Goal: Transaction & Acquisition: Purchase product/service

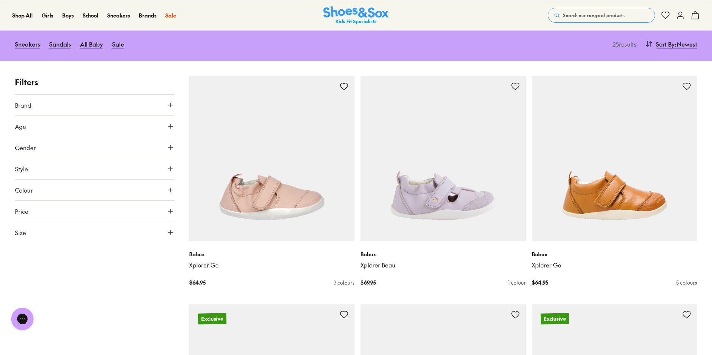
click at [170, 146] on icon at bounding box center [170, 147] width 7 height 7
click at [94, 168] on label "Girls" at bounding box center [95, 169] width 52 height 14
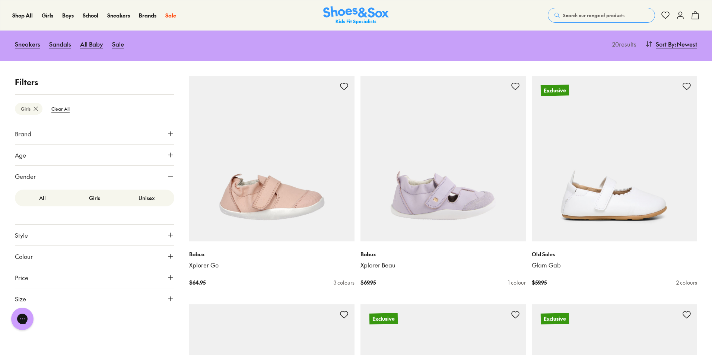
click at [170, 157] on icon at bounding box center [170, 154] width 7 height 7
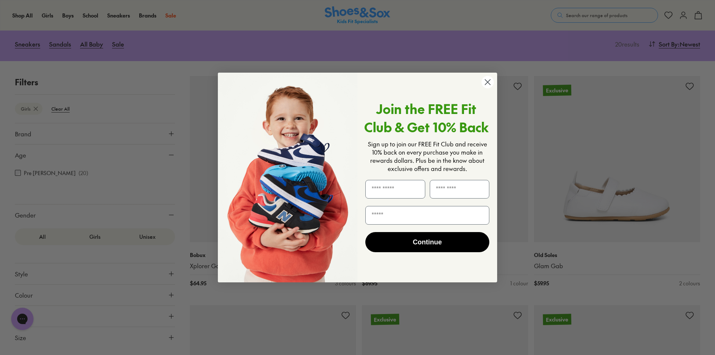
click at [488, 80] on circle "Close dialog" at bounding box center [488, 82] width 12 height 12
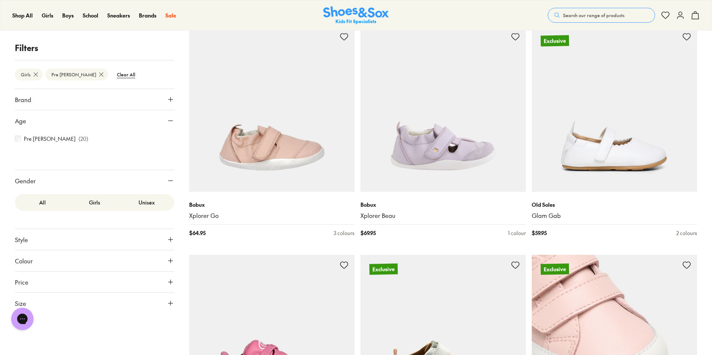
scroll to position [112, 0]
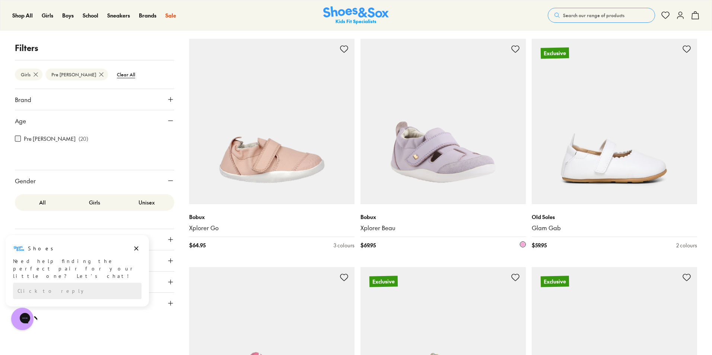
click at [419, 149] on img at bounding box center [443, 121] width 165 height 165
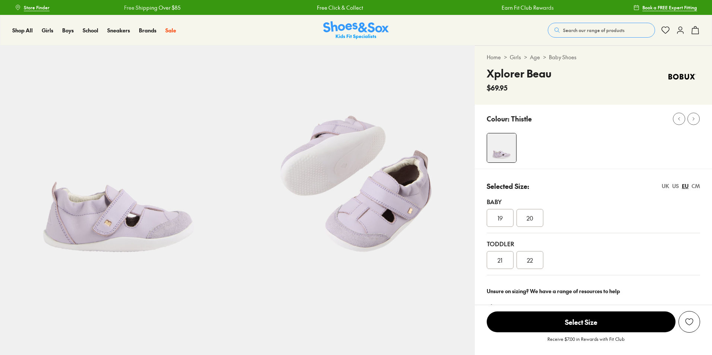
click at [136, 225] on img at bounding box center [118, 163] width 237 height 237
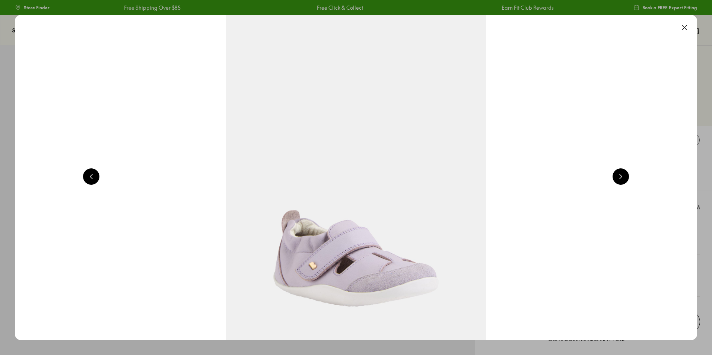
scroll to position [0, 686]
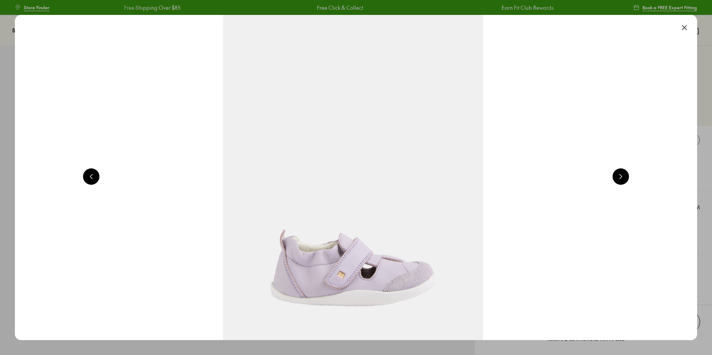
select select "*"
click at [627, 172] on button at bounding box center [621, 176] width 16 height 16
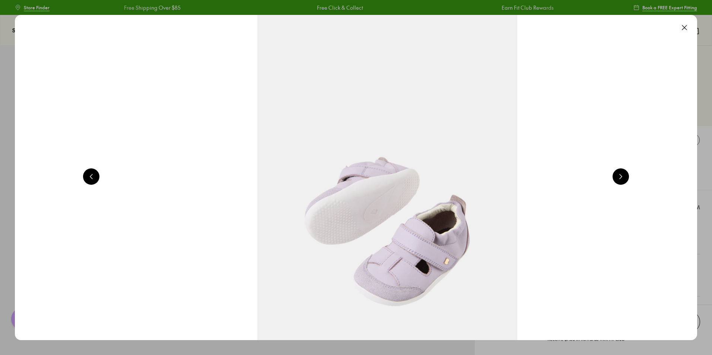
scroll to position [0, 1371]
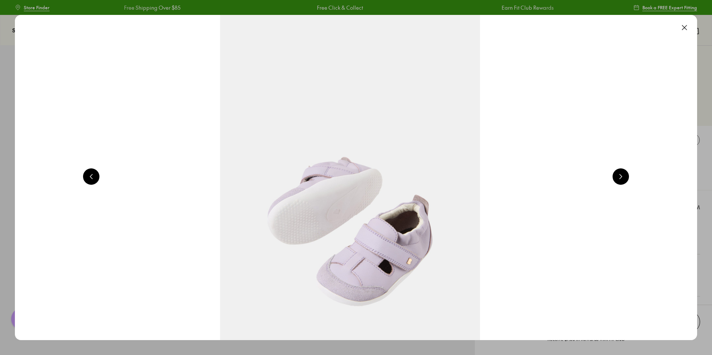
click at [627, 172] on button at bounding box center [621, 176] width 16 height 16
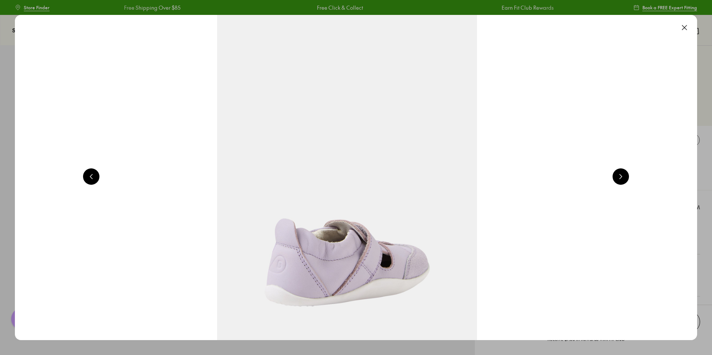
click at [627, 172] on button at bounding box center [621, 176] width 16 height 16
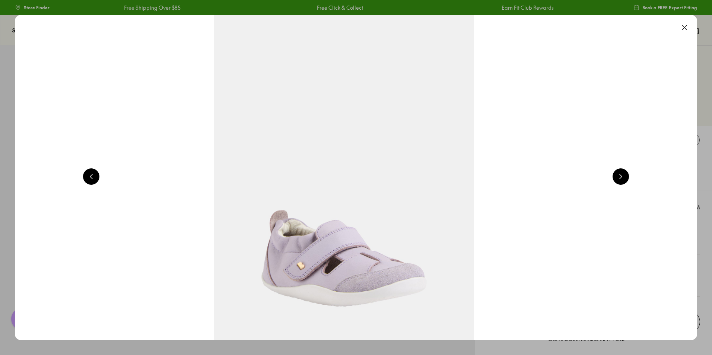
click at [627, 173] on button at bounding box center [621, 176] width 16 height 16
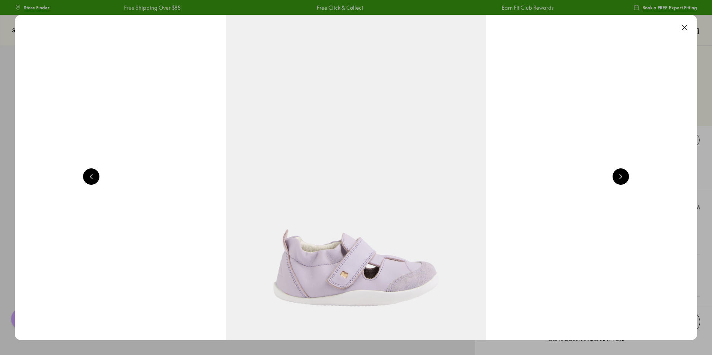
scroll to position [0, 686]
click at [693, 24] on button at bounding box center [685, 27] width 16 height 16
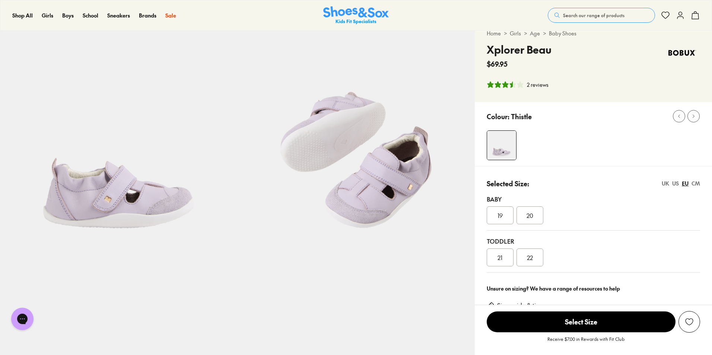
scroll to position [75, 0]
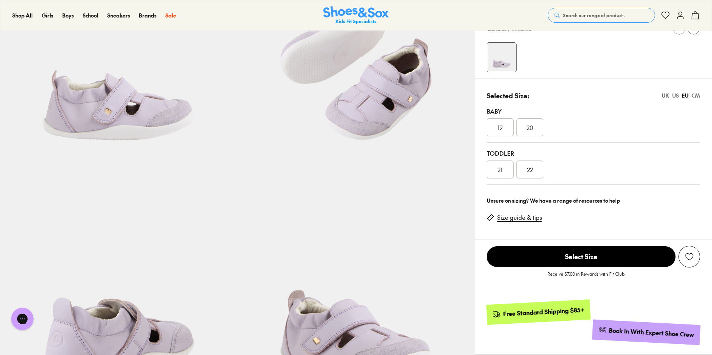
click at [522, 216] on link "Size guide & tips" at bounding box center [519, 218] width 45 height 8
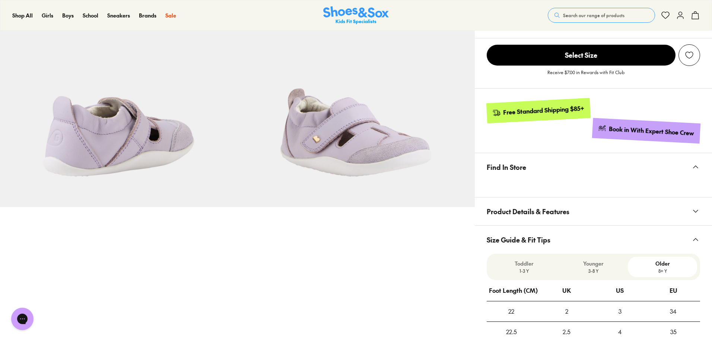
scroll to position [316, 0]
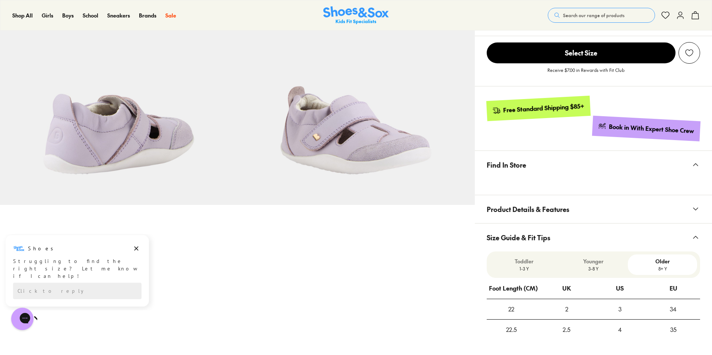
click at [524, 265] on p "1-3 Y" at bounding box center [524, 268] width 63 height 7
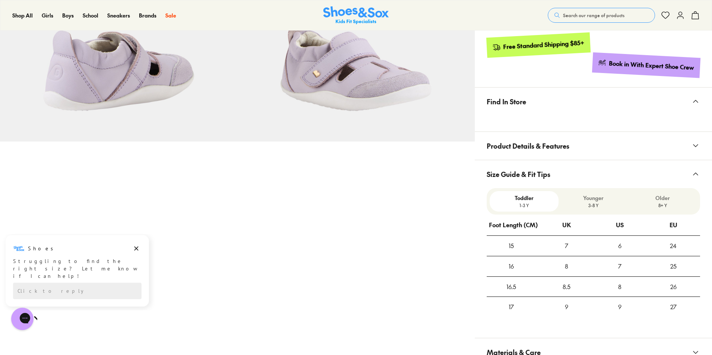
scroll to position [390, 0]
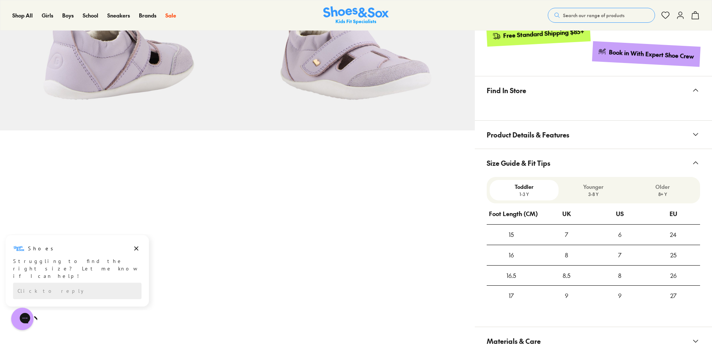
click at [598, 196] on p "3-8 Y" at bounding box center [593, 194] width 63 height 7
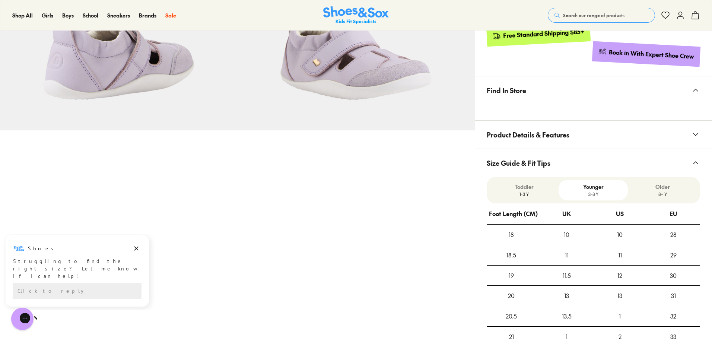
click at [519, 196] on p "1-3 Y" at bounding box center [524, 194] width 63 height 7
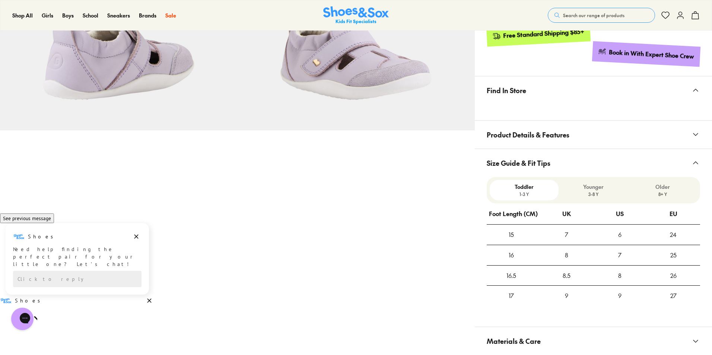
click at [526, 192] on p "1-3 Y" at bounding box center [524, 194] width 63 height 7
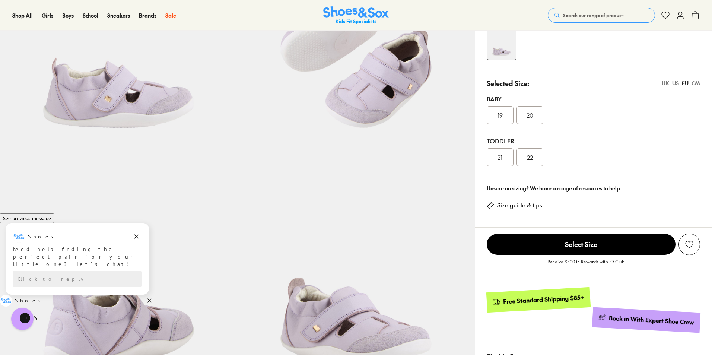
scroll to position [92, 0]
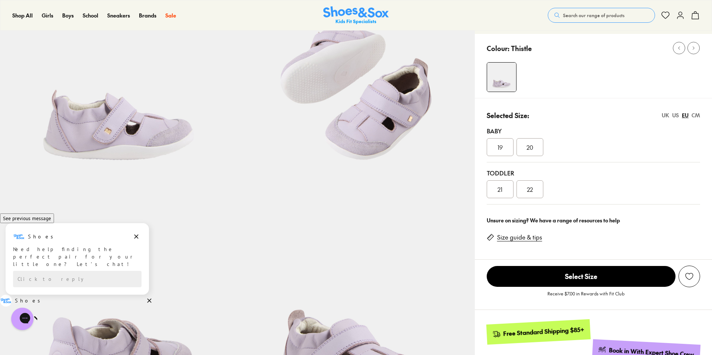
click at [502, 190] on span "21" at bounding box center [500, 189] width 5 height 9
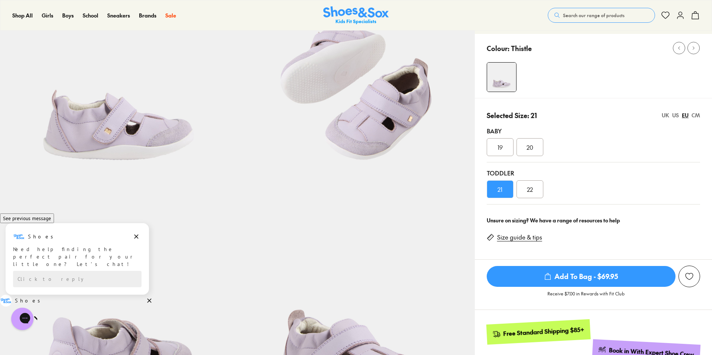
click at [502, 191] on span "21" at bounding box center [500, 189] width 5 height 9
click at [695, 114] on div "CM" at bounding box center [696, 115] width 9 height 8
click at [667, 116] on div "UK" at bounding box center [665, 115] width 7 height 8
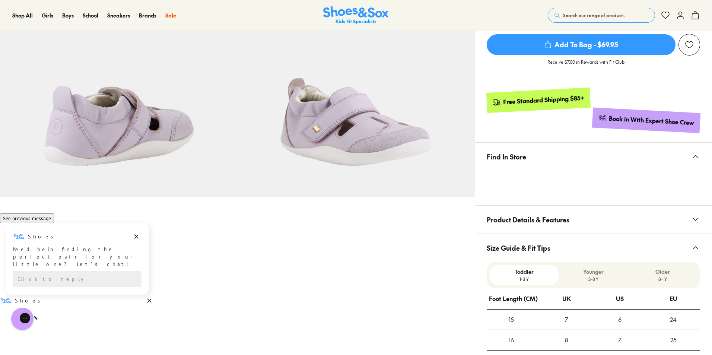
scroll to position [167, 0]
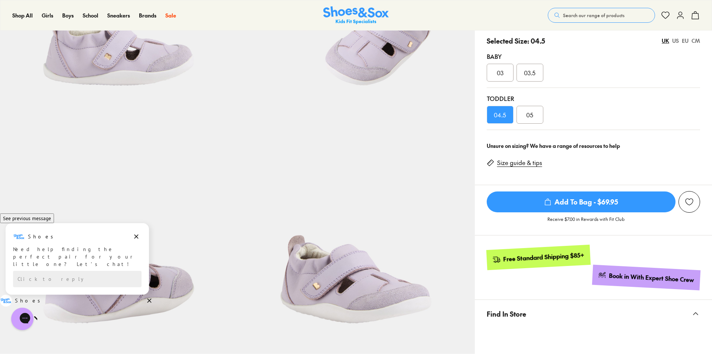
click at [533, 118] on span "05" at bounding box center [529, 114] width 7 height 9
click at [689, 42] on div "EU" at bounding box center [685, 41] width 7 height 8
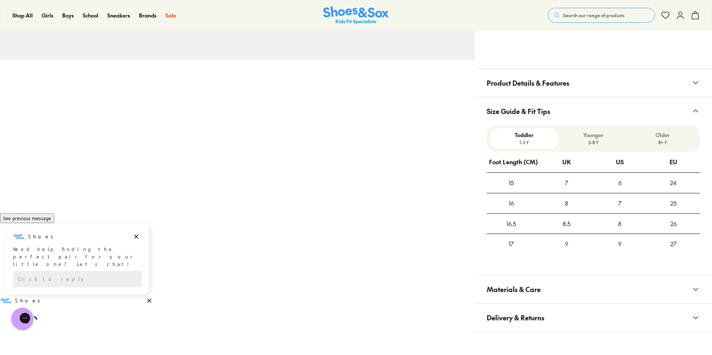
scroll to position [465, 0]
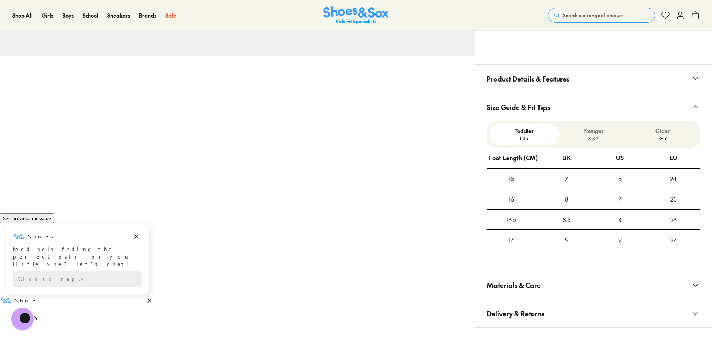
click at [528, 130] on p "Toddler" at bounding box center [524, 131] width 63 height 8
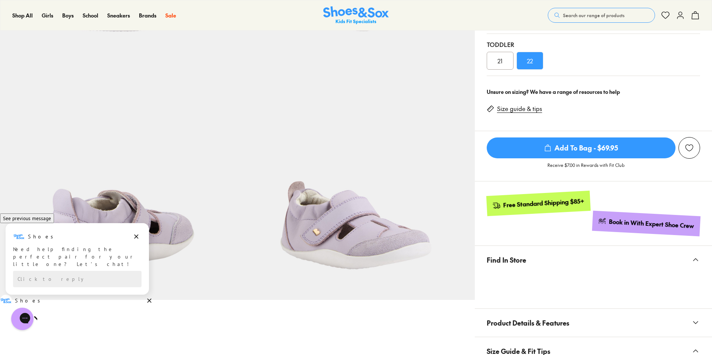
scroll to position [92, 0]
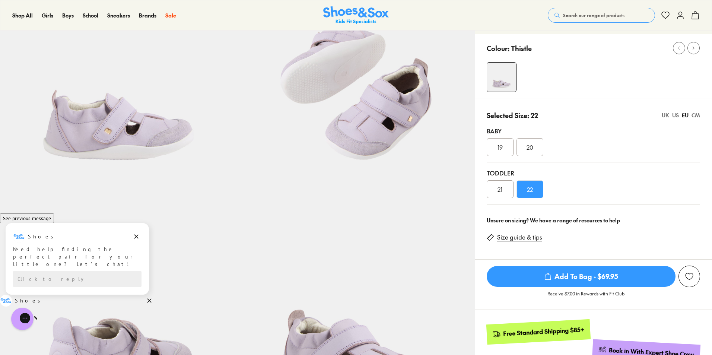
click at [698, 115] on div "CM" at bounding box center [696, 115] width 9 height 8
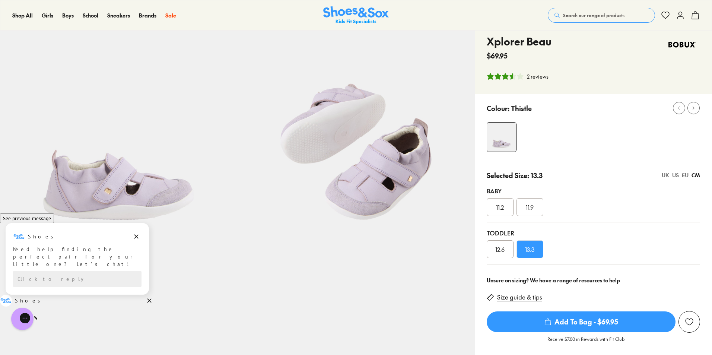
scroll to position [0, 0]
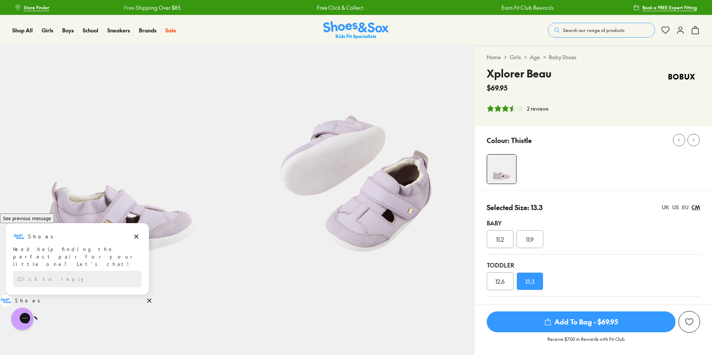
click at [544, 111] on div "2 reviews" at bounding box center [538, 109] width 22 height 8
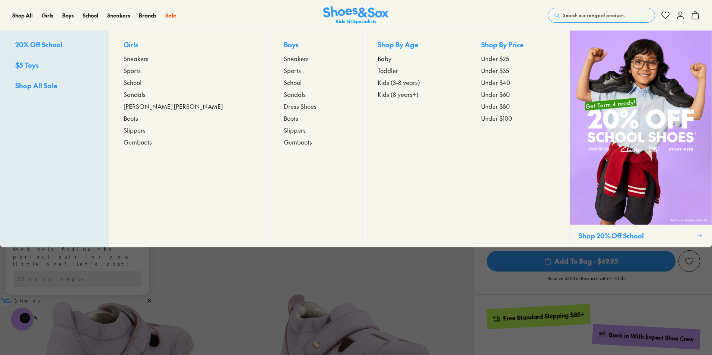
scroll to position [112, 0]
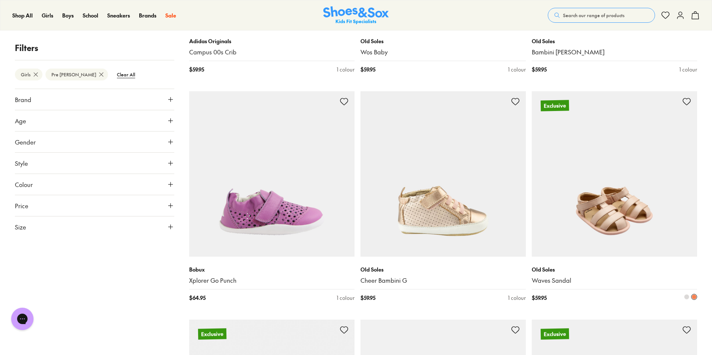
scroll to position [525, 0]
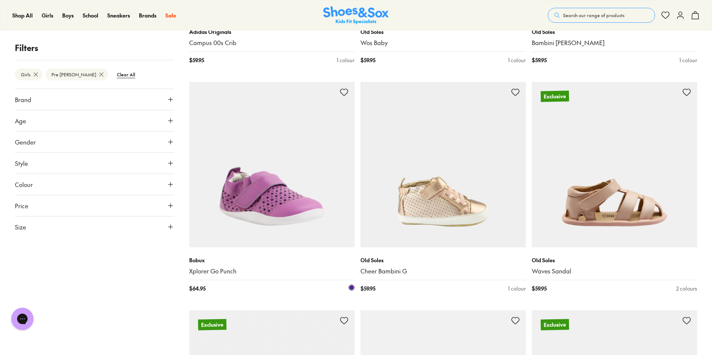
click at [271, 211] on img at bounding box center [271, 164] width 165 height 165
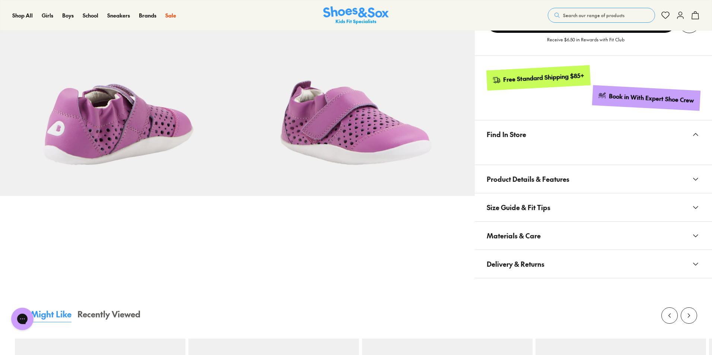
select select "*"
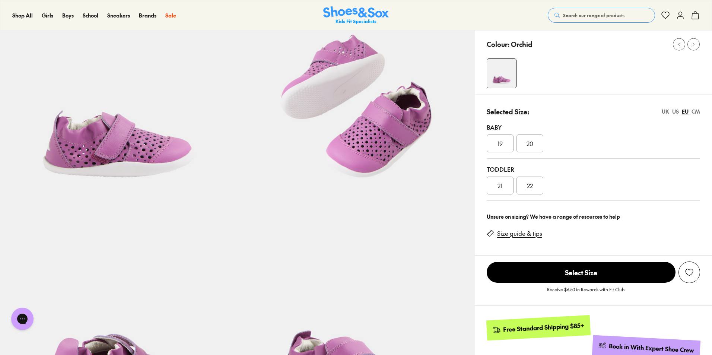
click at [576, 274] on span "Select Size" at bounding box center [581, 272] width 189 height 21
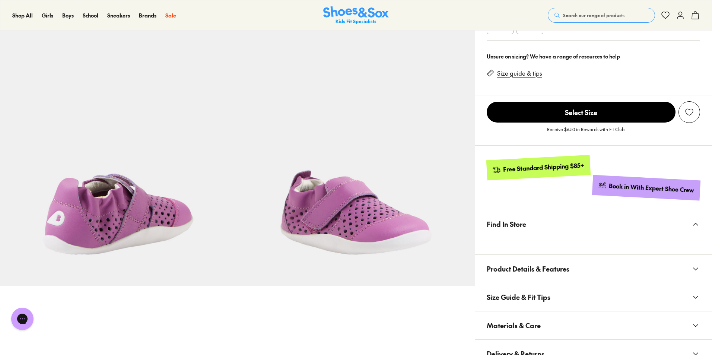
scroll to position [236, 0]
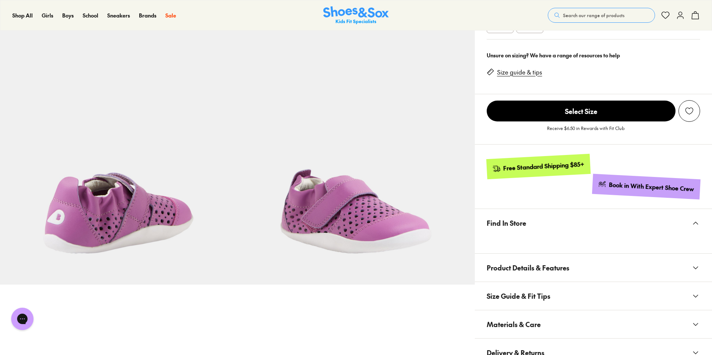
click at [519, 75] on link "Size guide & tips" at bounding box center [519, 72] width 45 height 8
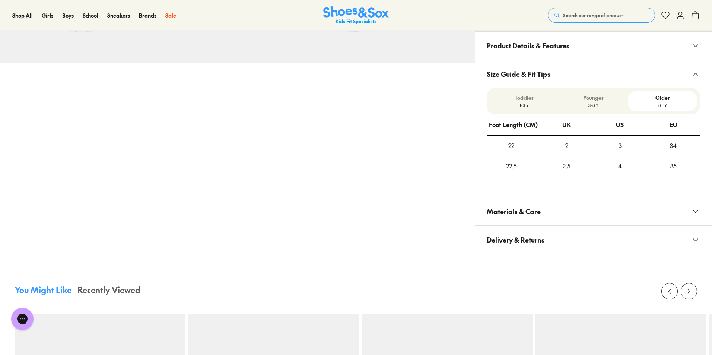
scroll to position [443, 0]
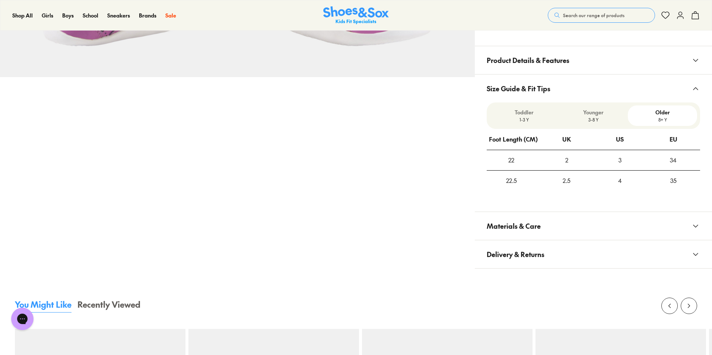
click at [530, 117] on p "1-3 Y" at bounding box center [524, 119] width 63 height 7
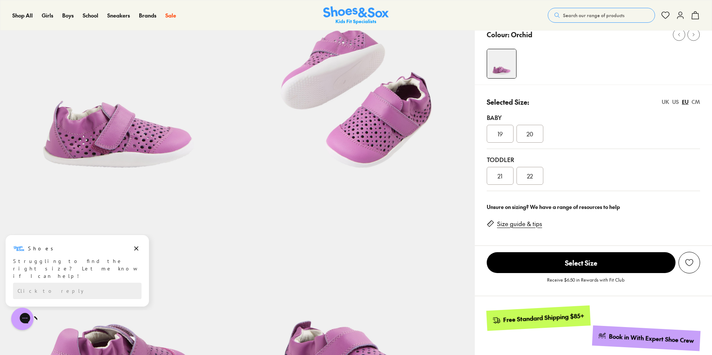
scroll to position [71, 0]
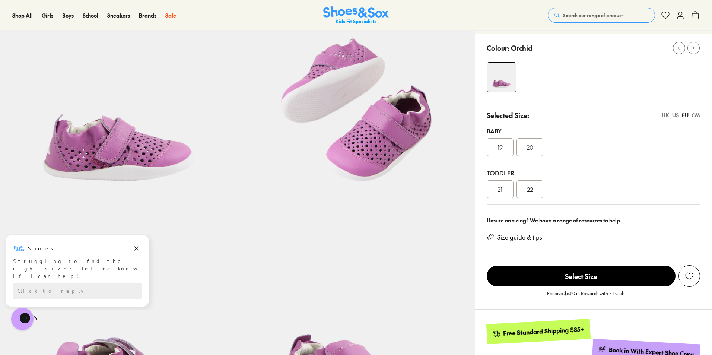
click at [400, 134] on img at bounding box center [355, 93] width 237 height 237
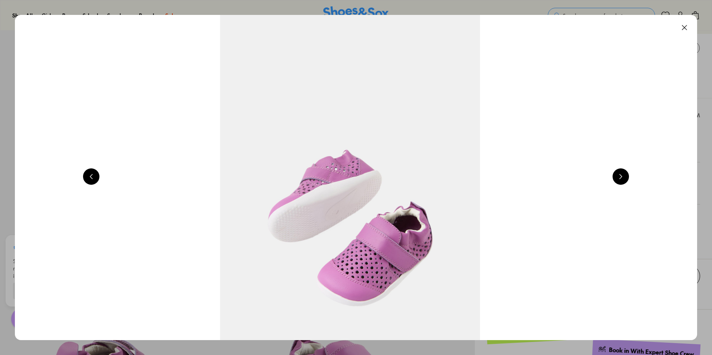
click at [628, 175] on button at bounding box center [621, 176] width 16 height 16
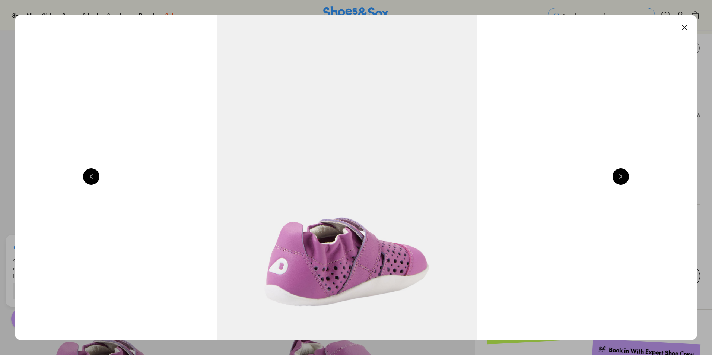
click at [628, 175] on button at bounding box center [621, 176] width 16 height 16
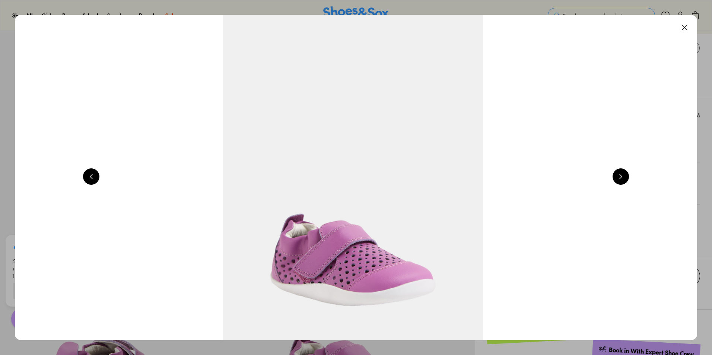
scroll to position [0, 2742]
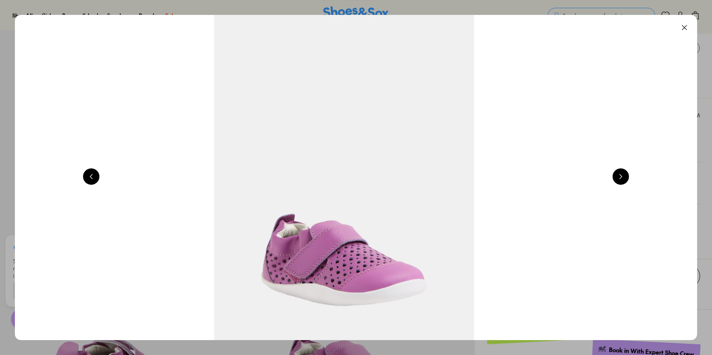
click at [687, 27] on button at bounding box center [685, 27] width 16 height 16
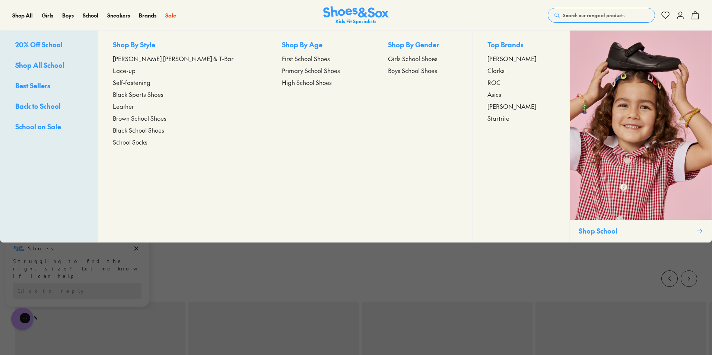
scroll to position [518, 0]
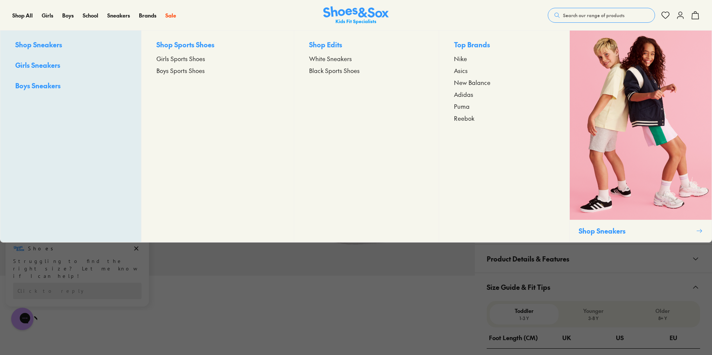
scroll to position [236, 0]
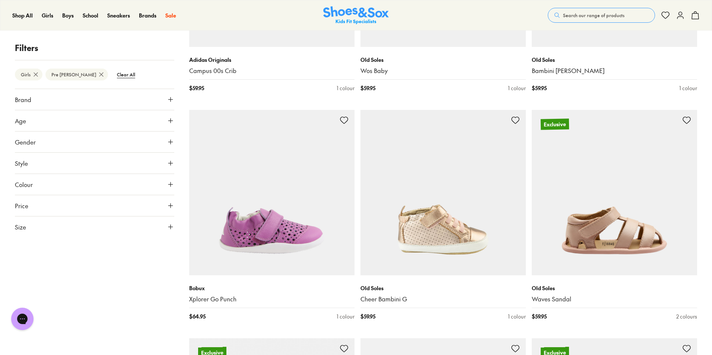
click at [164, 230] on button "Size" at bounding box center [94, 226] width 159 height 21
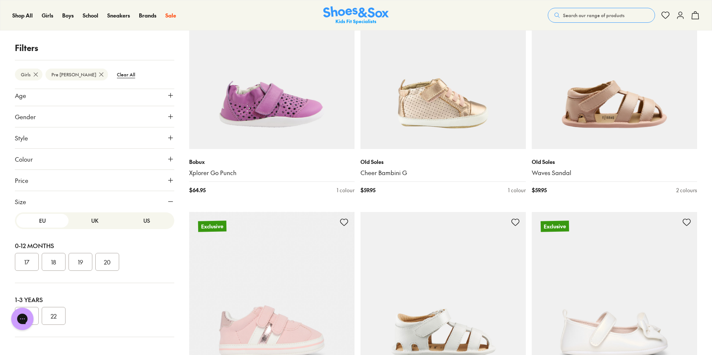
scroll to position [684, 0]
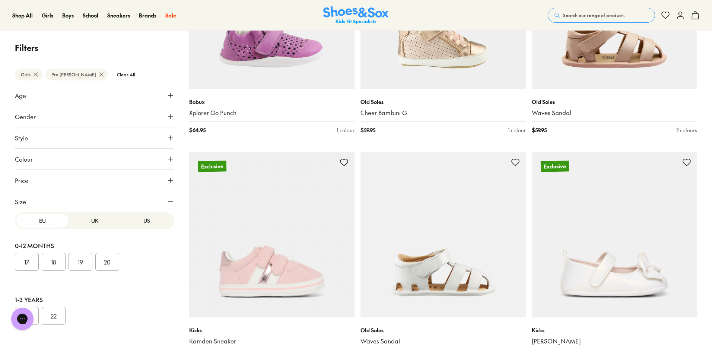
click at [59, 316] on button "22" at bounding box center [54, 316] width 24 height 18
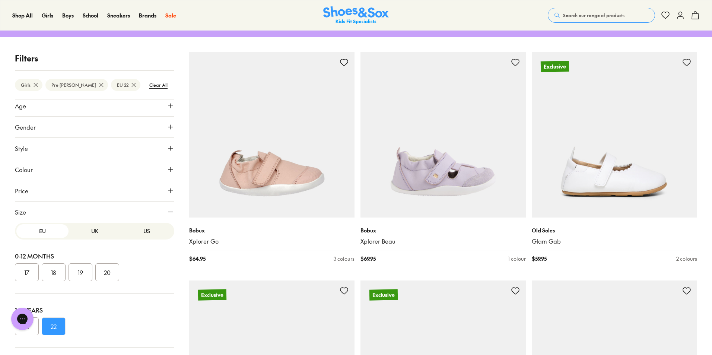
click at [56, 324] on button "22" at bounding box center [54, 326] width 24 height 18
